Goal: Information Seeking & Learning: Learn about a topic

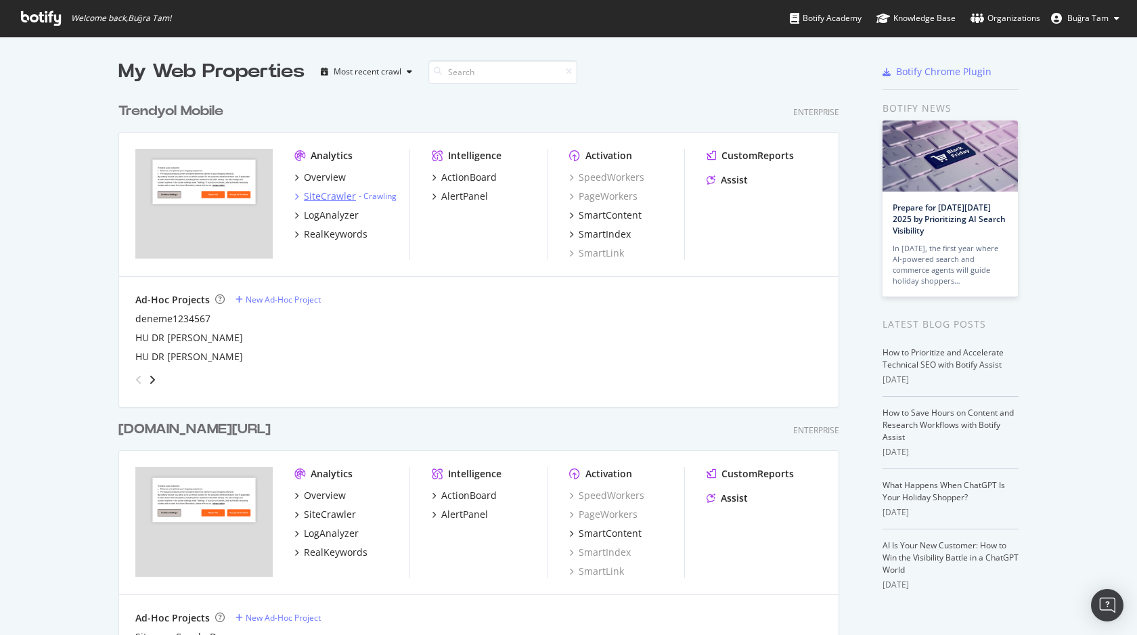
click at [336, 196] on div "SiteCrawler" at bounding box center [330, 197] width 52 height 14
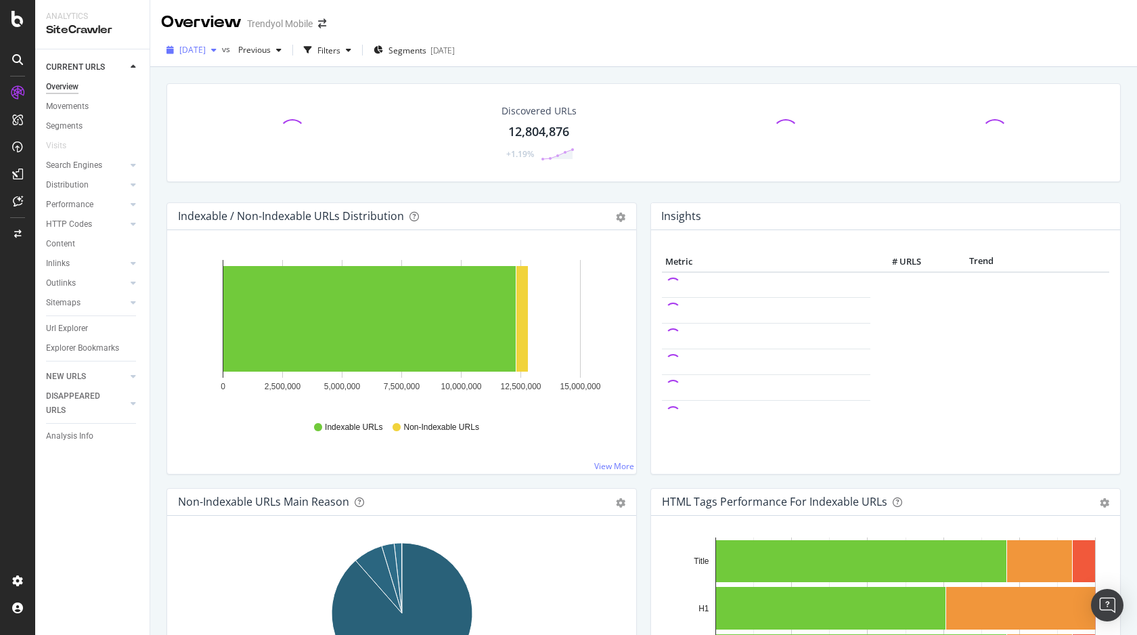
click at [206, 50] on span "[DATE]" at bounding box center [192, 50] width 26 height 12
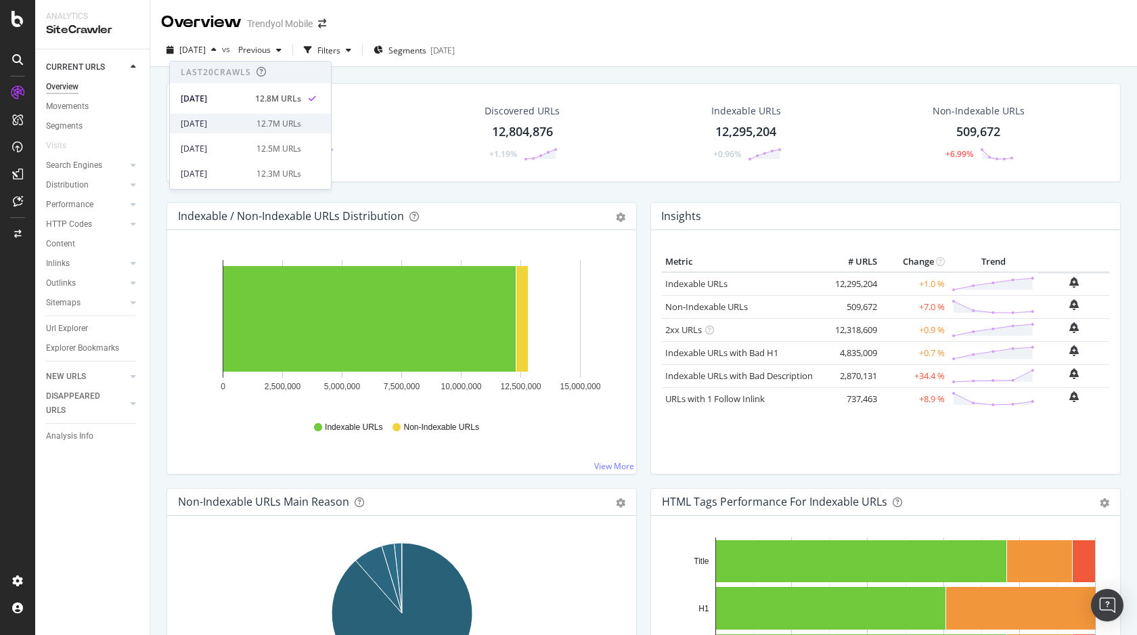
click at [261, 118] on div "12.7M URLs" at bounding box center [279, 124] width 45 height 12
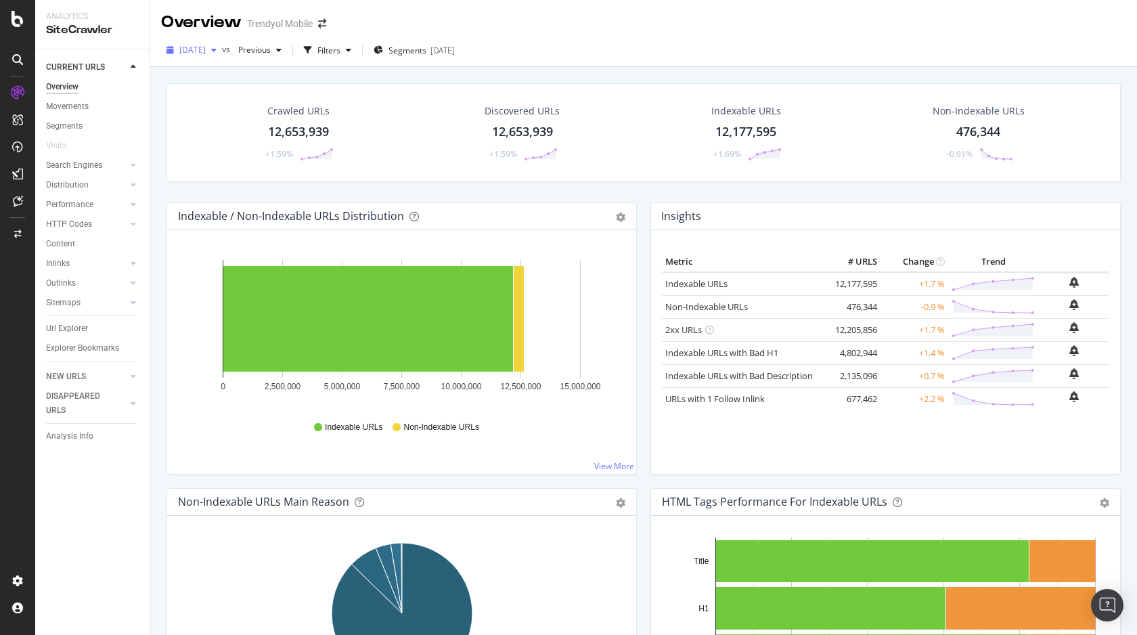
click at [222, 56] on div "[DATE]" at bounding box center [191, 50] width 61 height 20
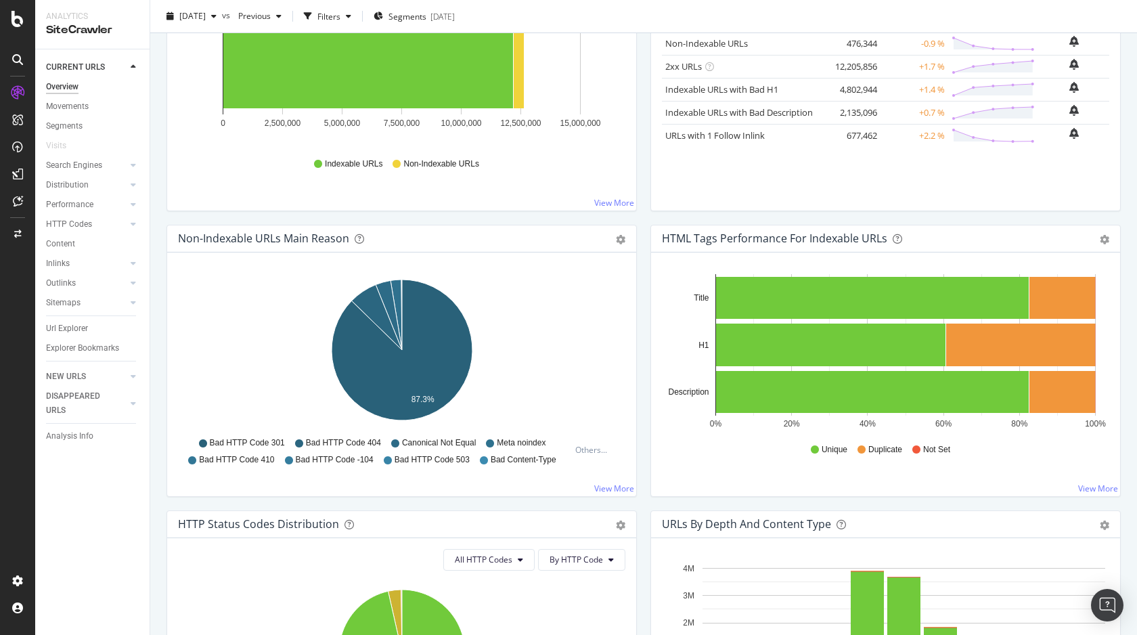
click at [428, 199] on div "Hold CMD (⌘) while clicking to filter the report. 0 2,500,000 5,000,000 7,500,0…" at bounding box center [401, 89] width 469 height 244
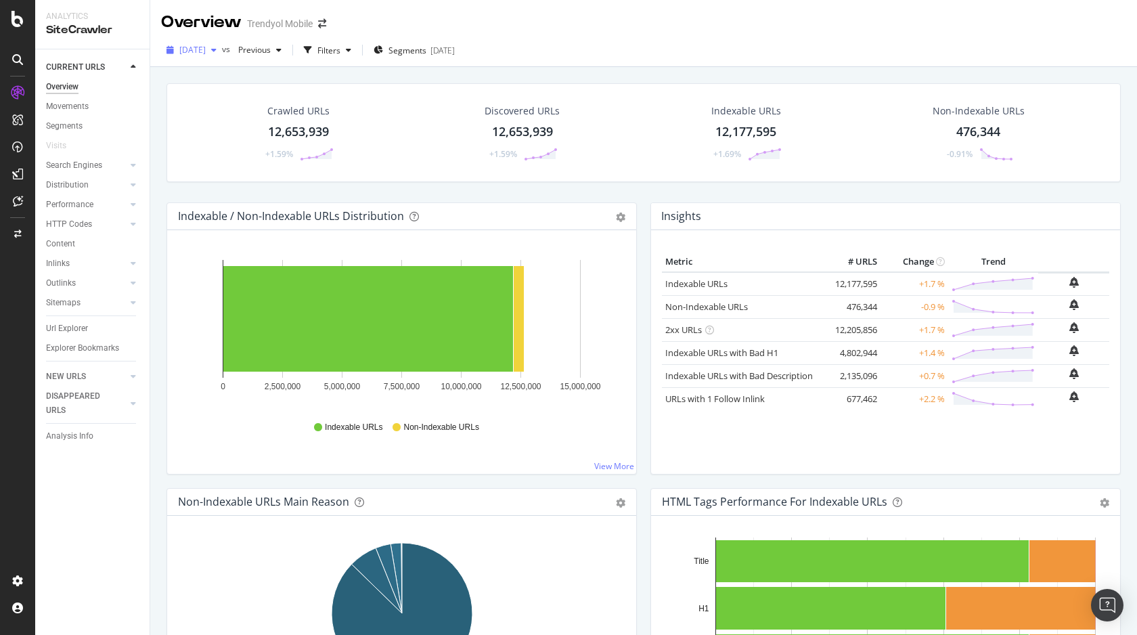
click at [202, 50] on span "[DATE]" at bounding box center [192, 50] width 26 height 12
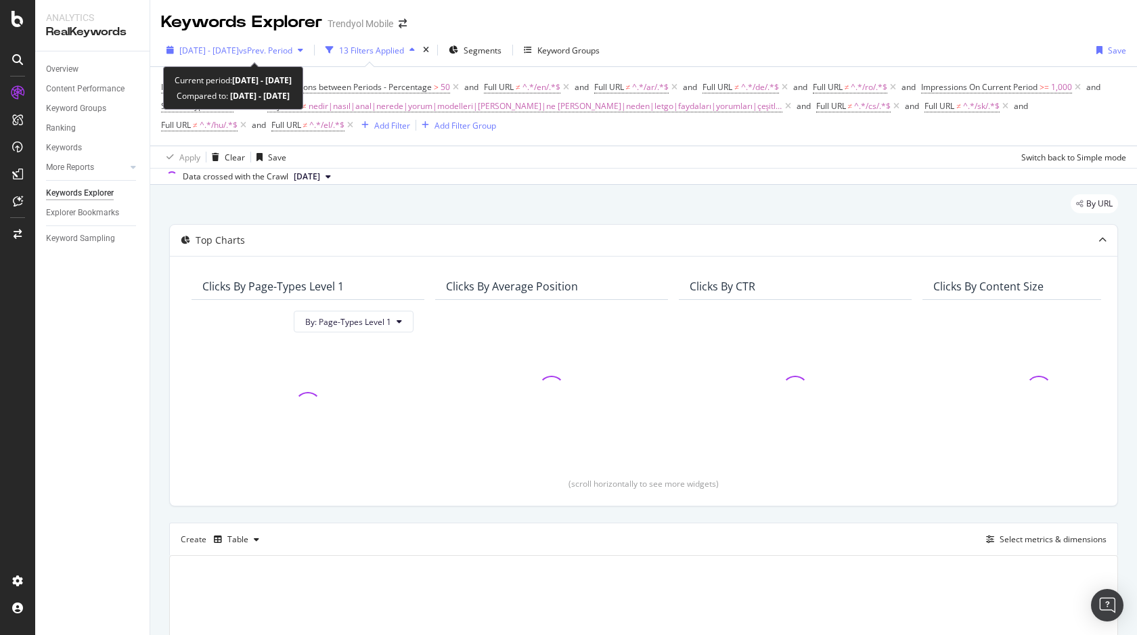
click at [273, 54] on span "vs Prev. Period" at bounding box center [265, 51] width 53 height 12
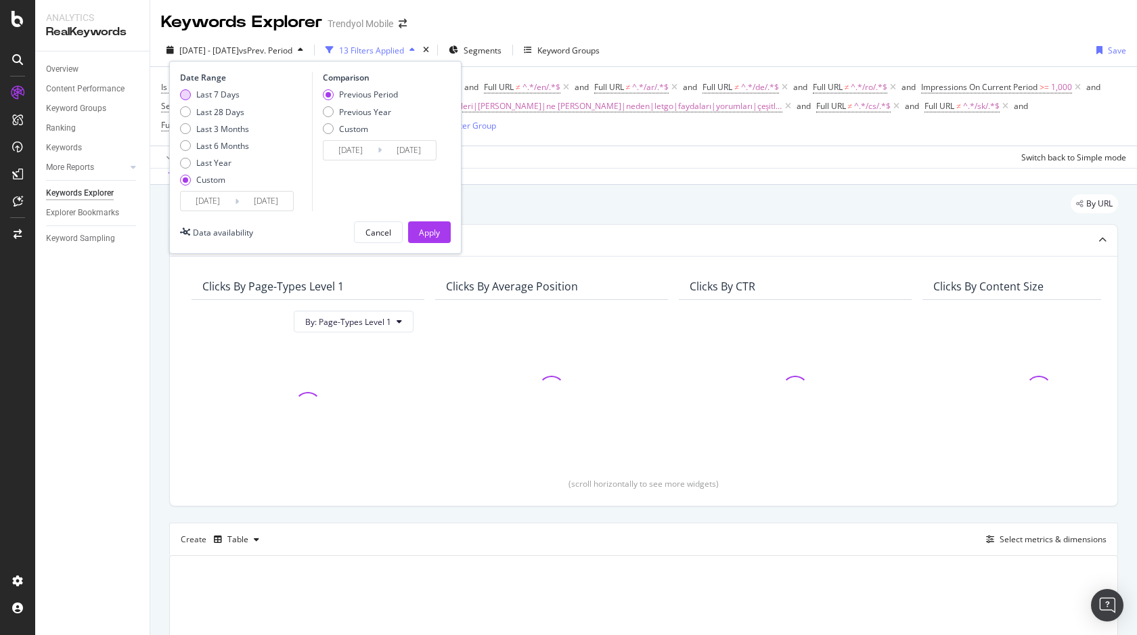
click at [207, 93] on div "Last 7 Days" at bounding box center [217, 95] width 43 height 12
type input "2025/09/12"
type input "2025/09/18"
type input "2025/09/05"
type input "2025/09/11"
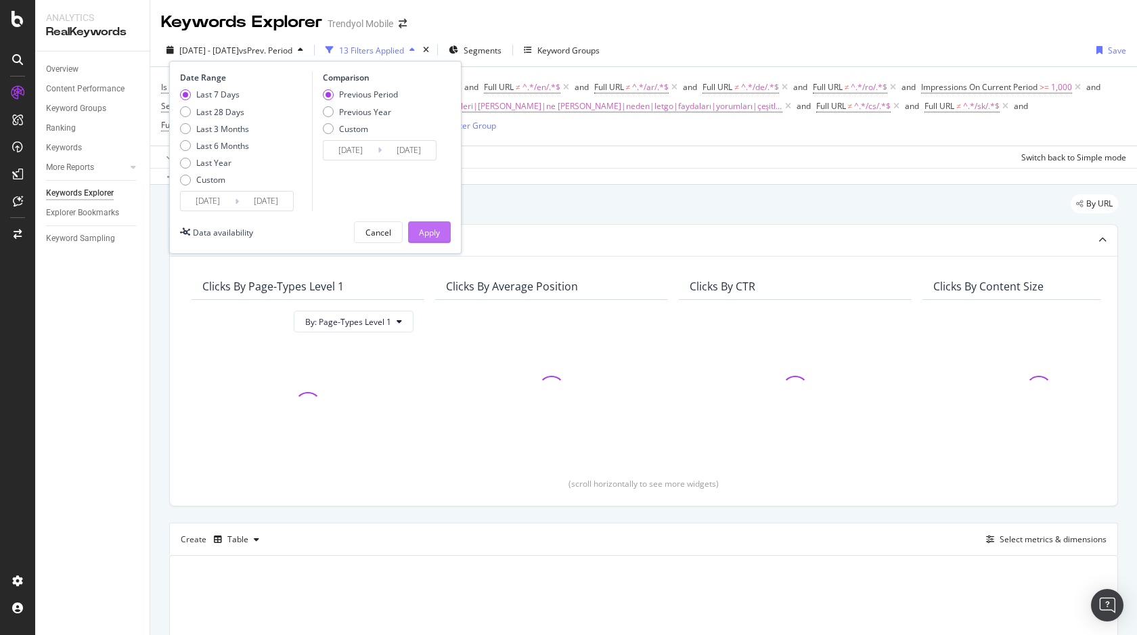
click at [428, 231] on div "Apply" at bounding box center [429, 233] width 21 height 12
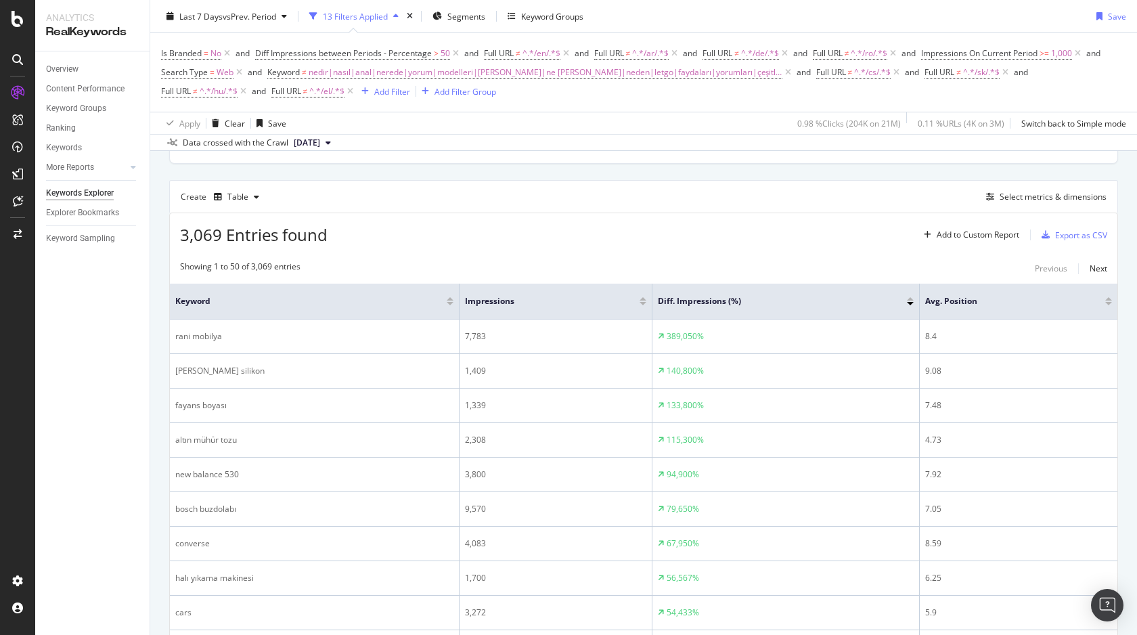
scroll to position [117, 0]
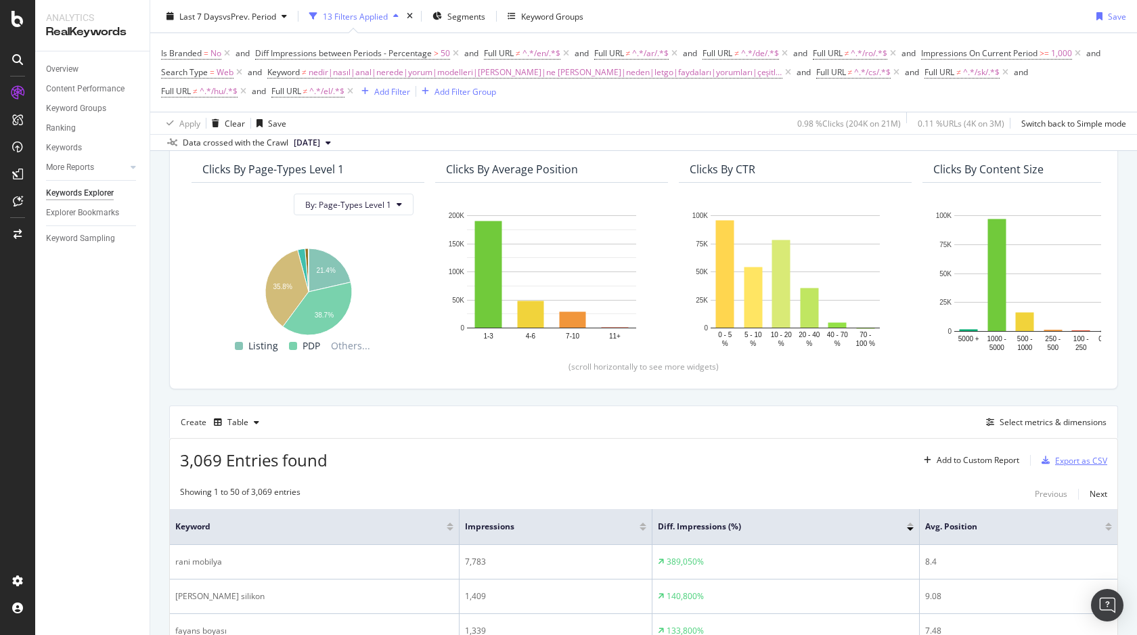
click at [1079, 459] on div "Export as CSV" at bounding box center [1081, 461] width 52 height 12
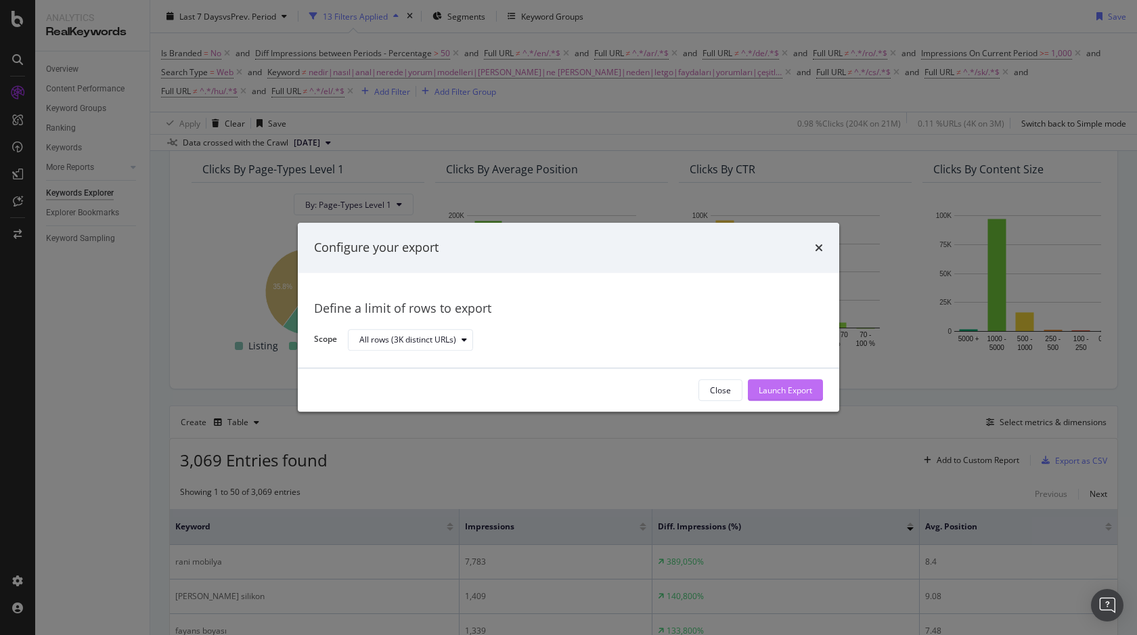
click at [772, 381] on div "Launch Export" at bounding box center [785, 390] width 53 height 20
